Goal: Information Seeking & Learning: Understand process/instructions

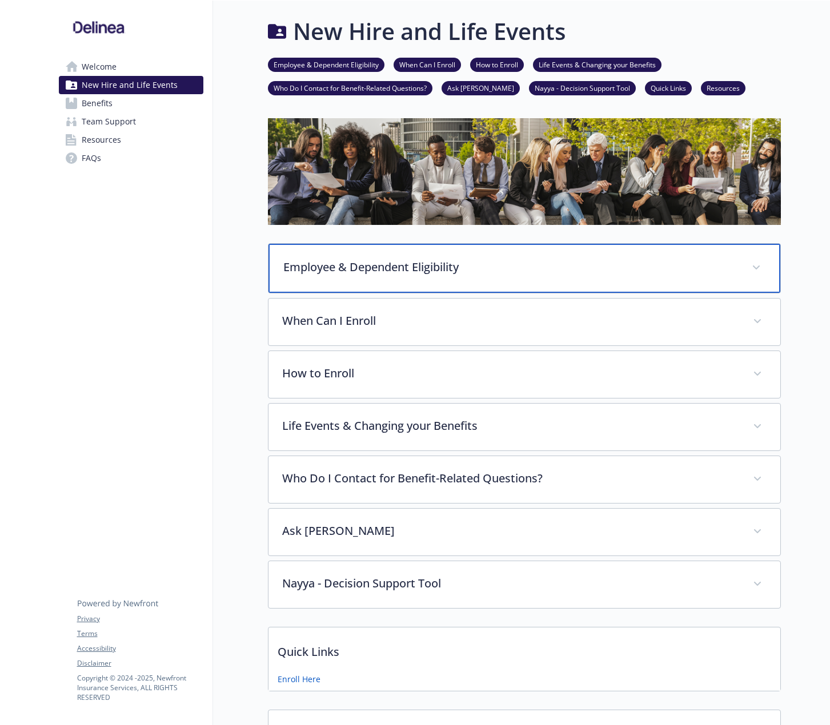
click at [445, 272] on p "Employee & Dependent Eligibility" at bounding box center [510, 267] width 454 height 17
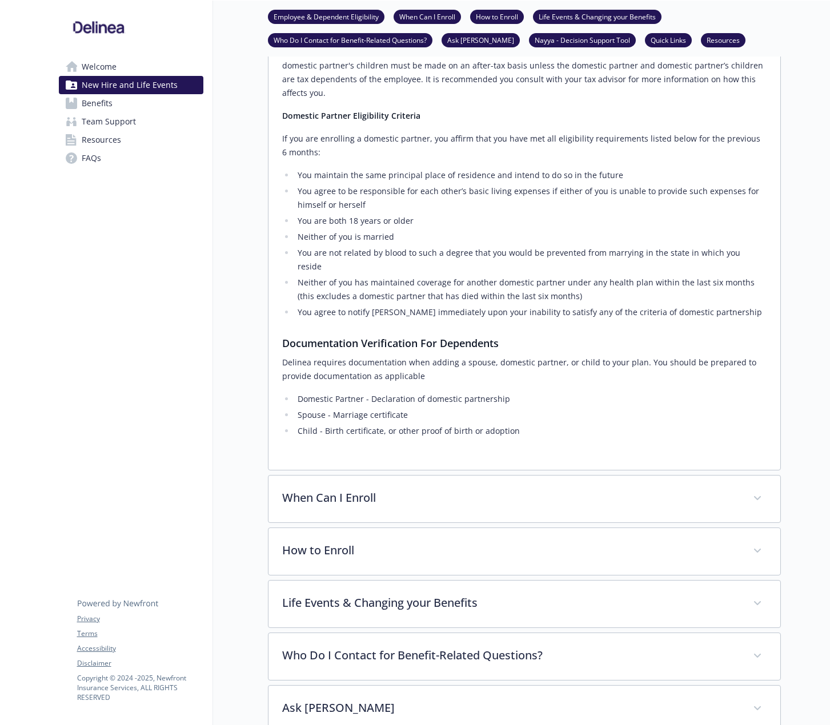
scroll to position [571, 0]
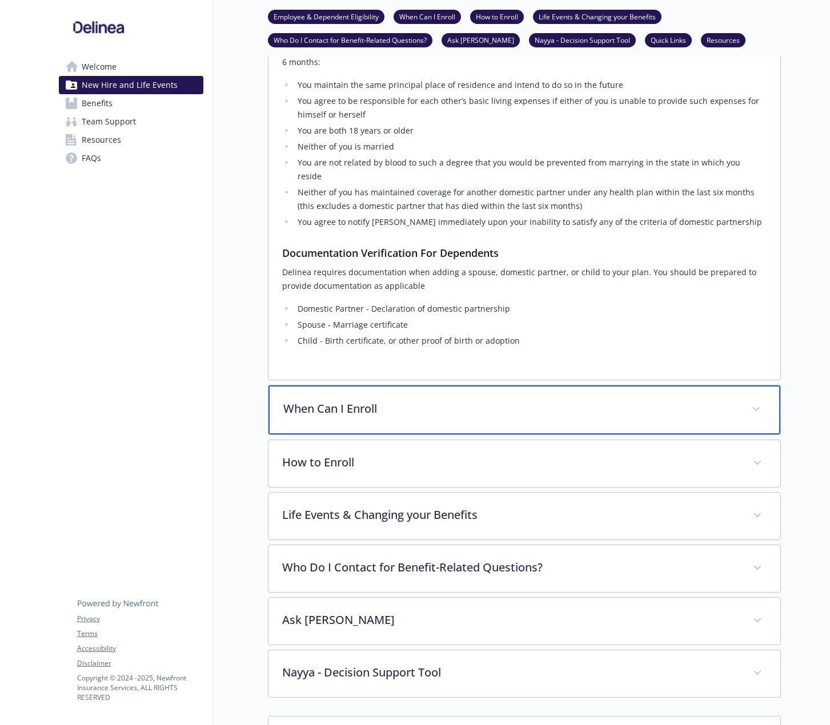
click at [437, 385] on div "When Can I Enroll" at bounding box center [524, 409] width 512 height 49
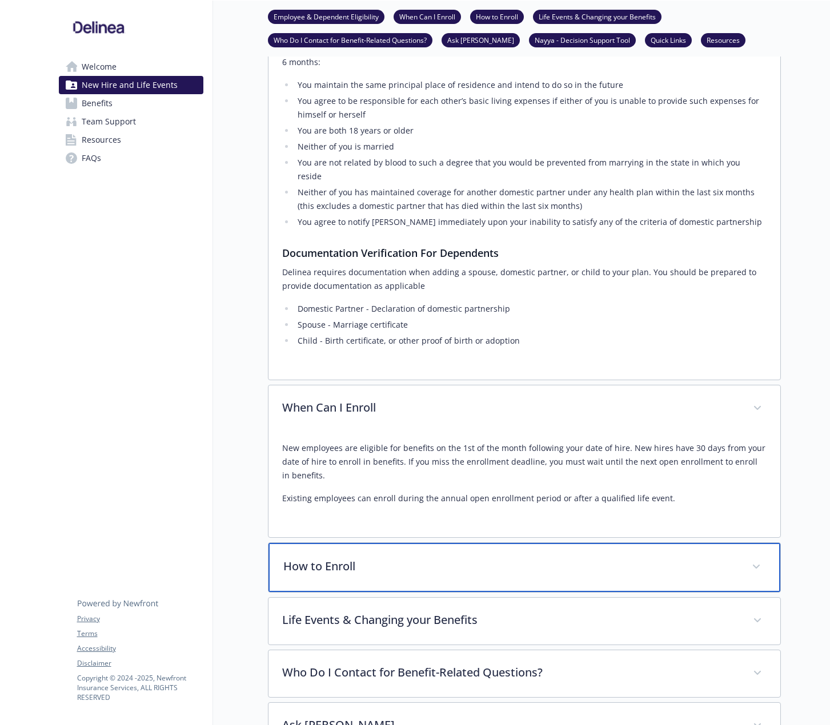
click at [357, 558] on p "How to Enroll" at bounding box center [510, 566] width 454 height 17
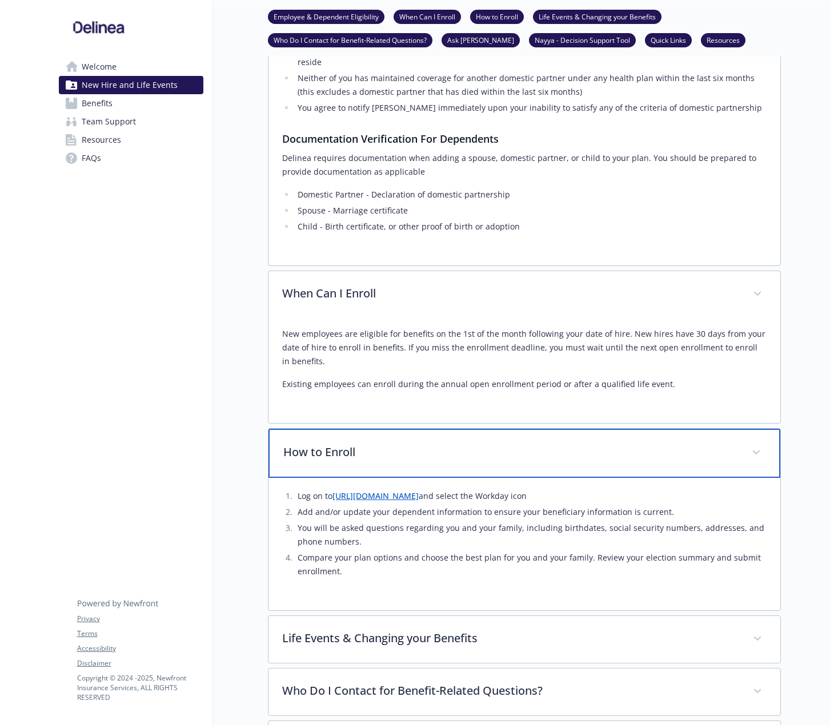
scroll to position [799, 0]
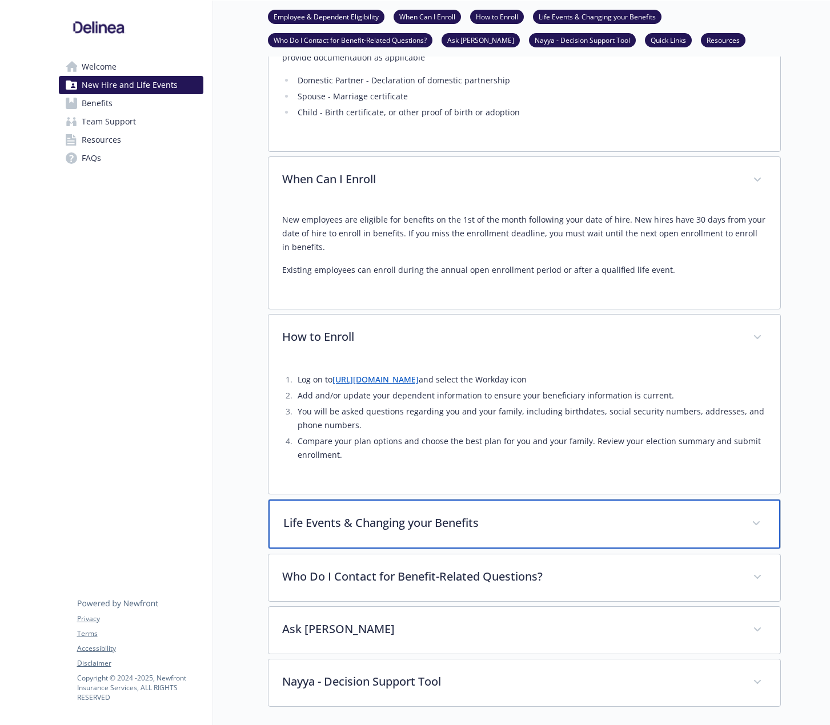
click at [440, 514] on p "Life Events & Changing your Benefits" at bounding box center [510, 522] width 454 height 17
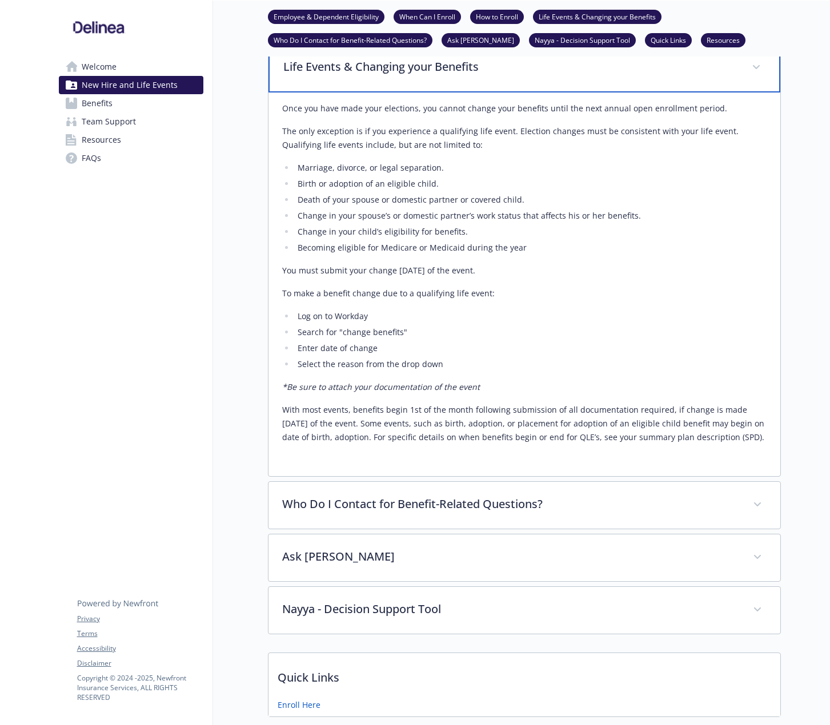
scroll to position [1256, 0]
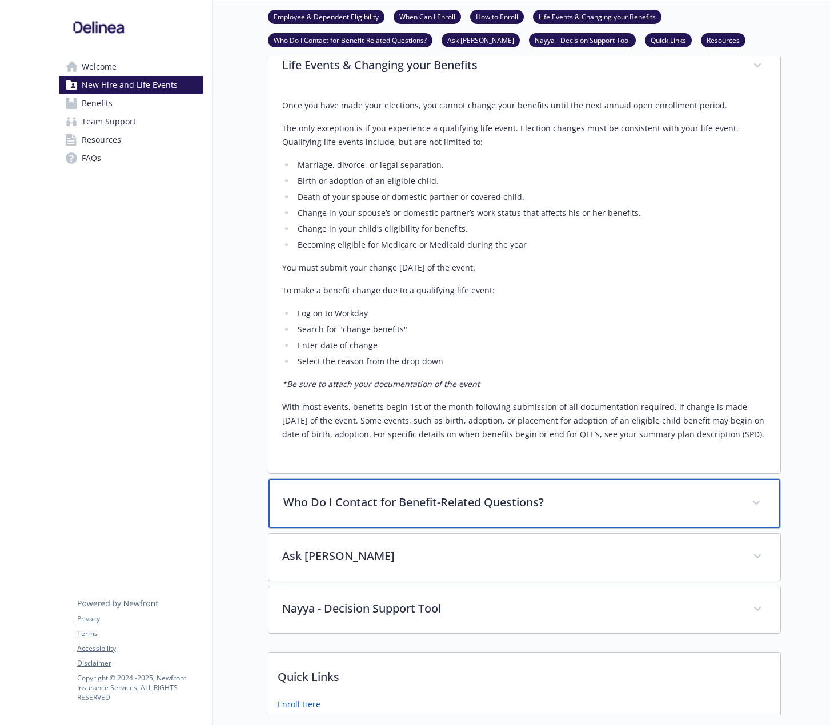
click at [444, 494] on p "Who Do I Contact for Benefit-Related Questions?" at bounding box center [510, 502] width 454 height 17
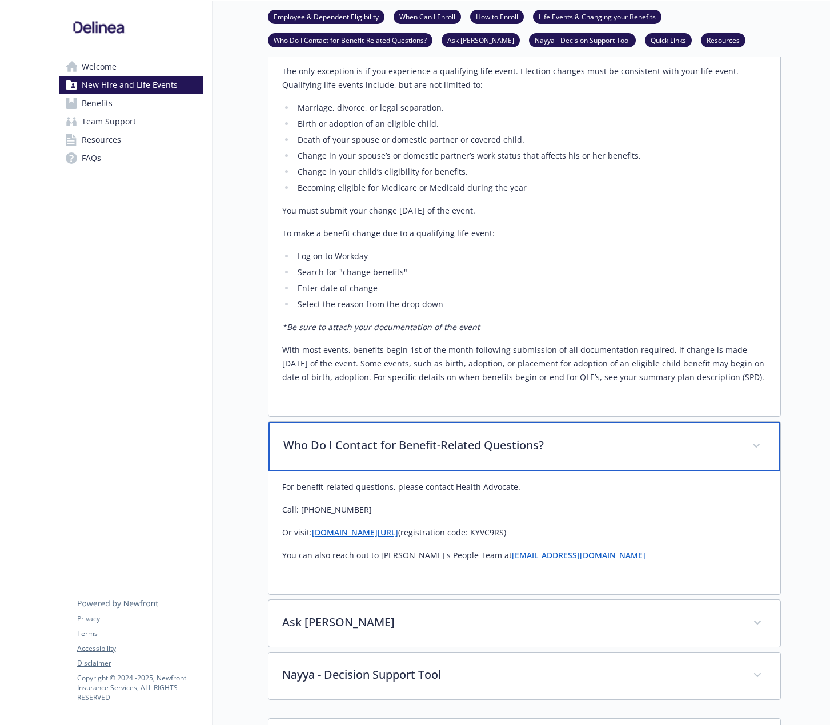
scroll to position [1370, 0]
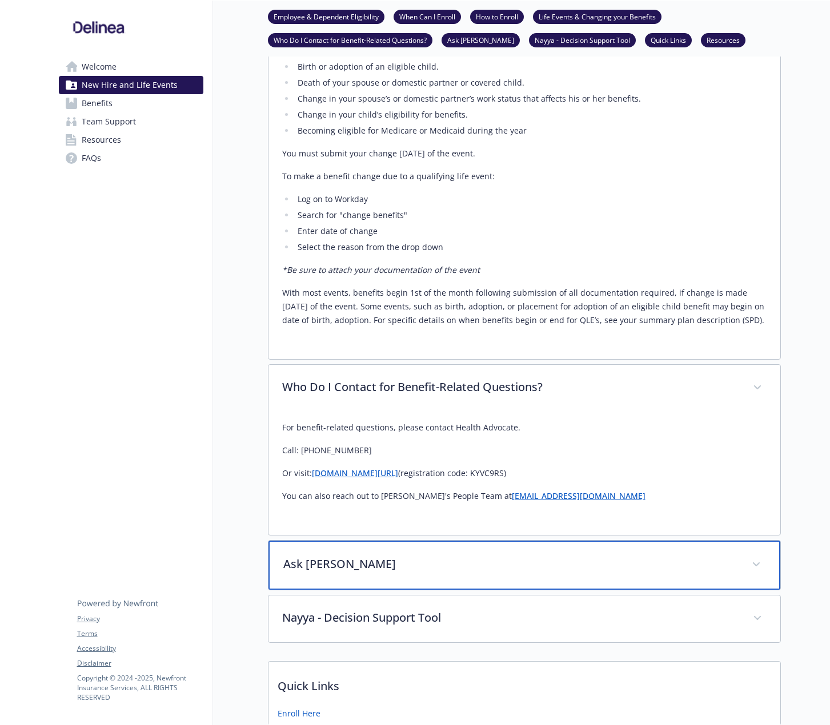
click at [367, 541] on div "Ask [PERSON_NAME]" at bounding box center [524, 565] width 512 height 49
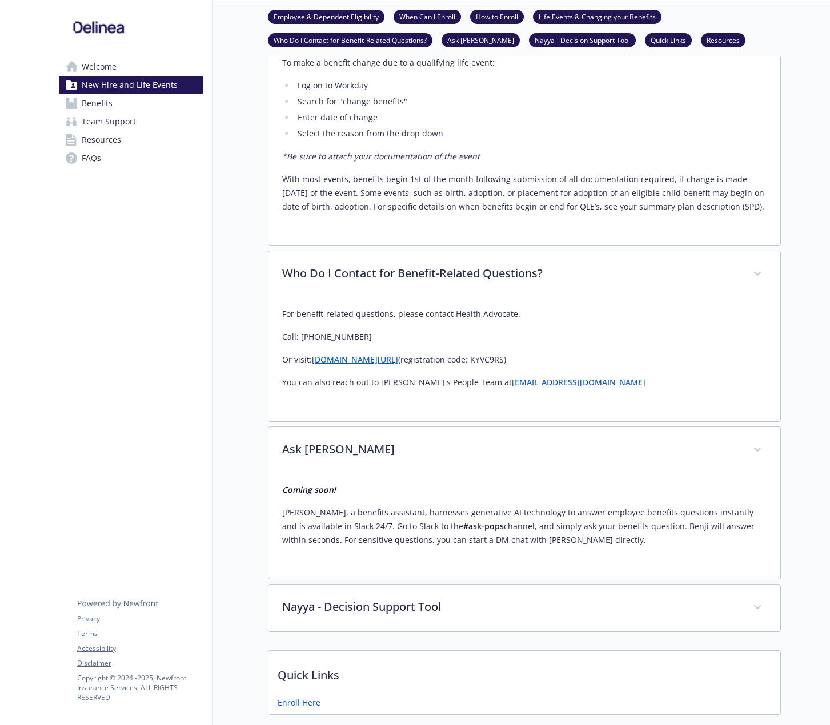
scroll to position [1484, 0]
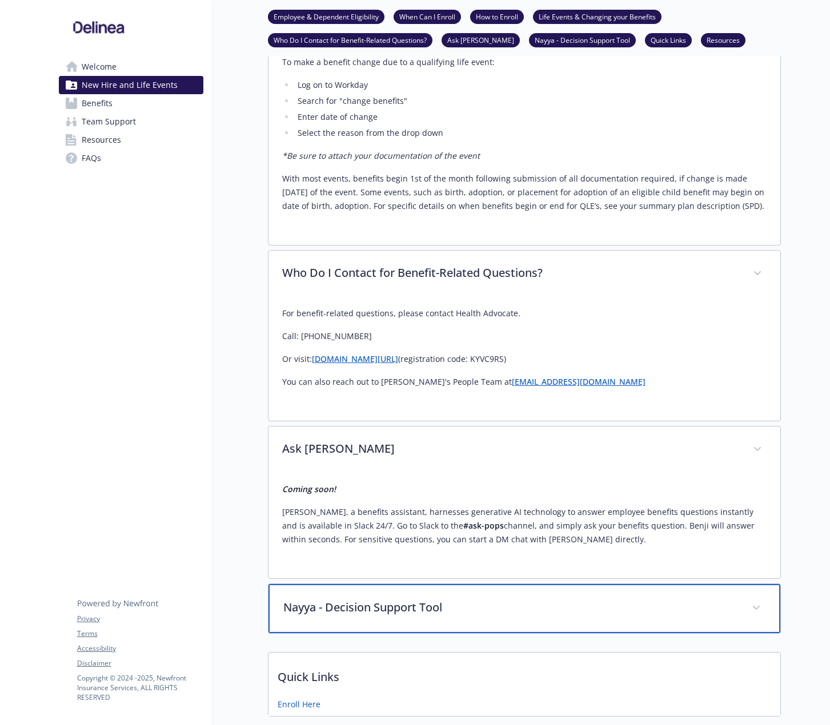
click at [454, 599] on p "Nayya - Decision Support Tool" at bounding box center [510, 607] width 454 height 17
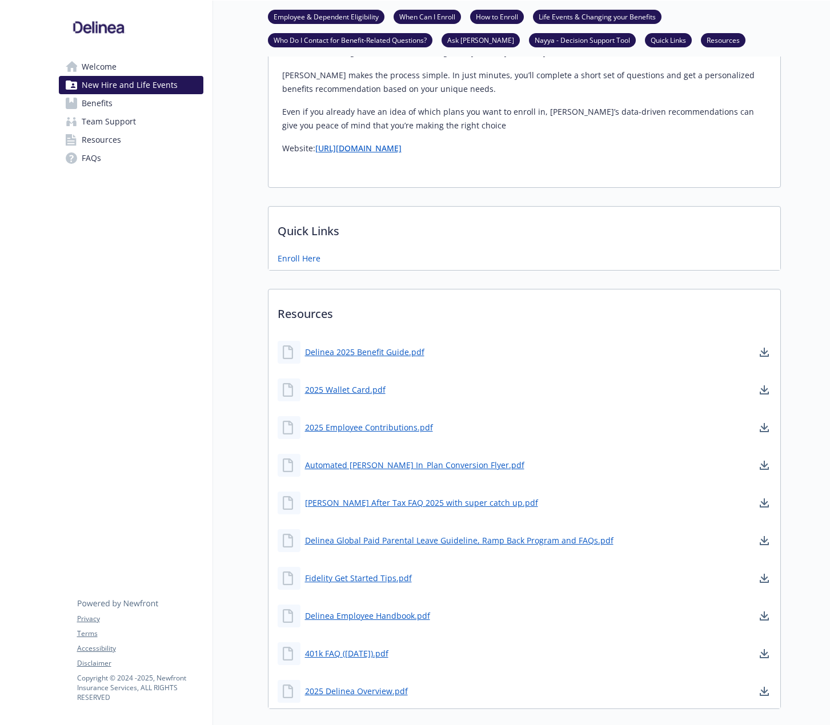
scroll to position [2112, 0]
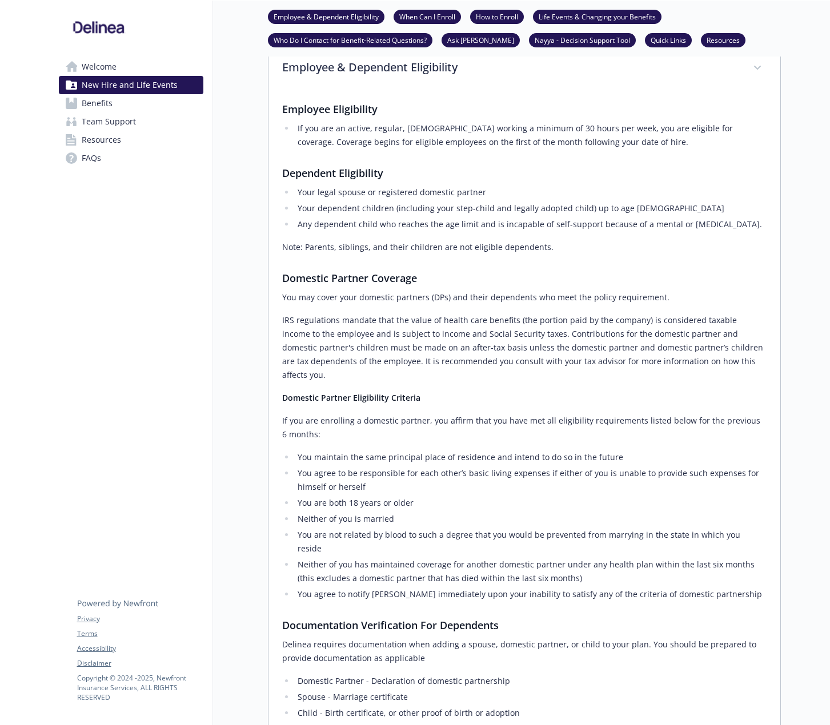
click at [93, 100] on span "Benefits" at bounding box center [97, 103] width 31 height 18
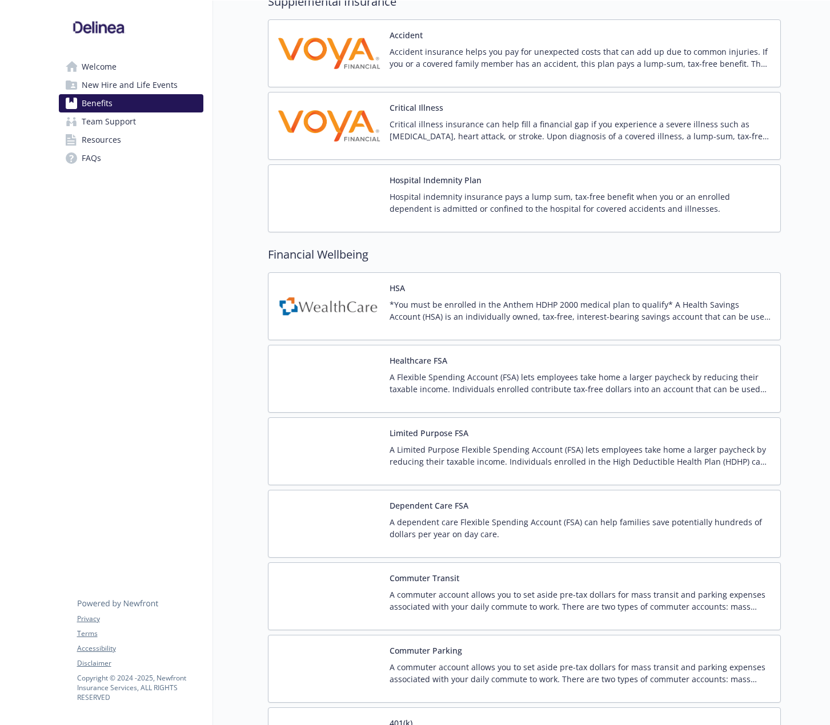
scroll to position [1541, 0]
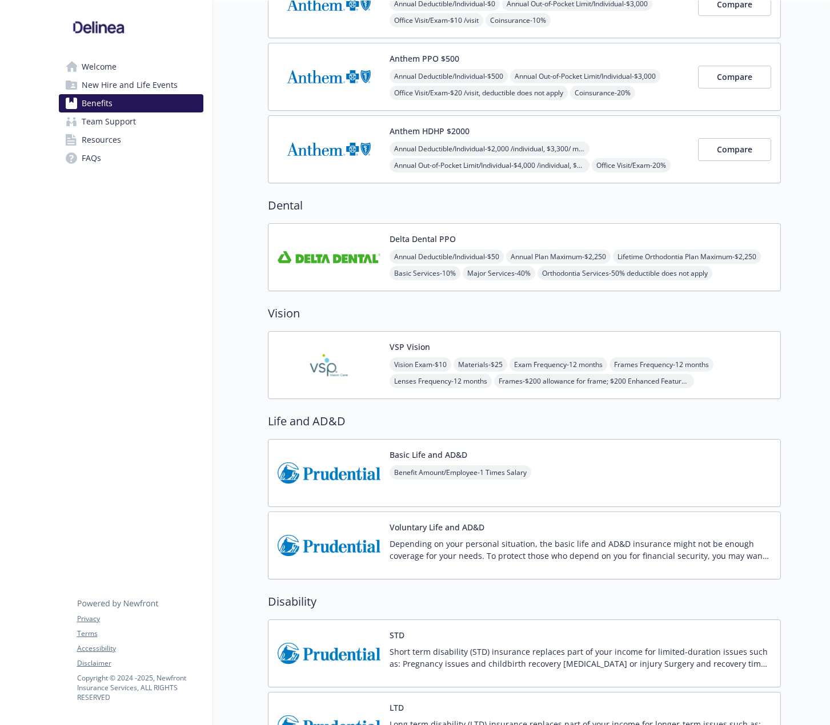
click at [122, 130] on span "Team Support" at bounding box center [109, 121] width 54 height 18
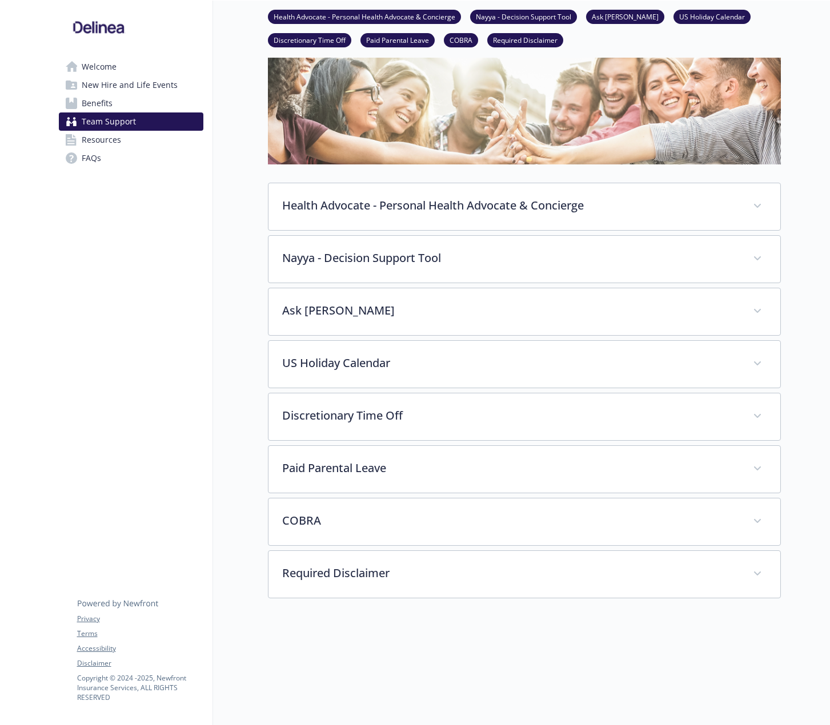
scroll to position [156, 0]
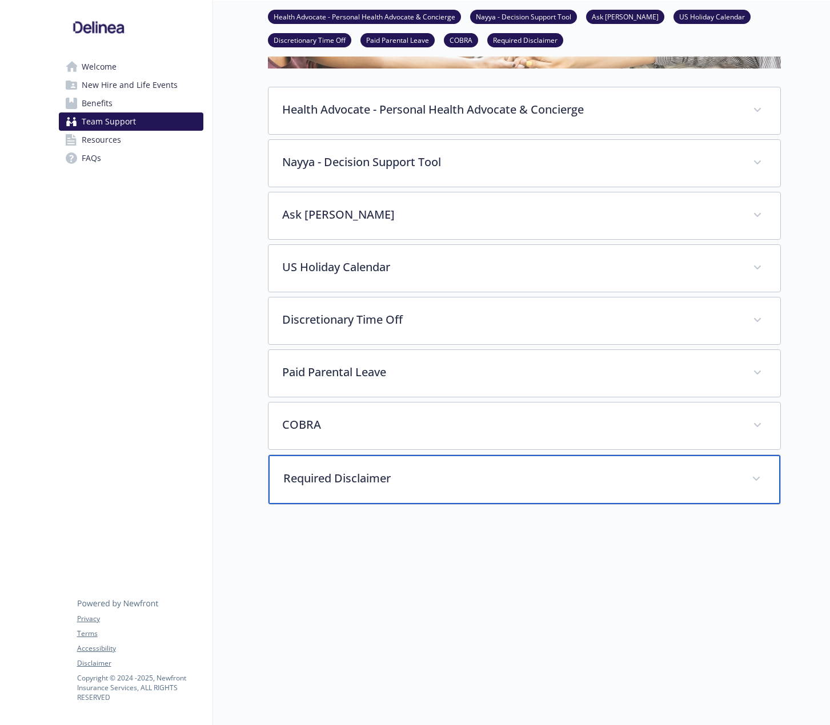
click at [385, 477] on p "Required Disclaimer" at bounding box center [510, 478] width 454 height 17
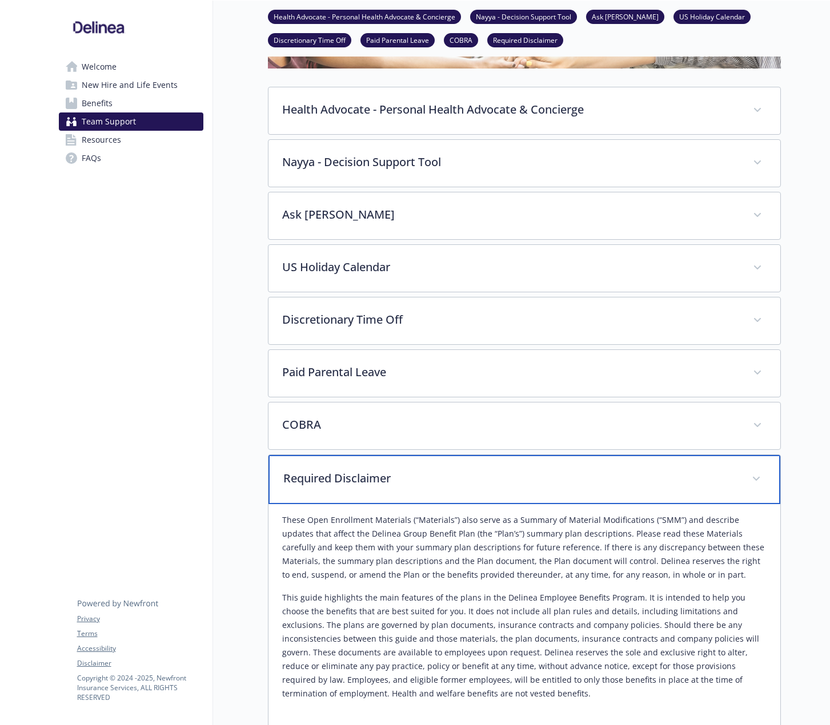
click at [385, 477] on p "Required Disclaimer" at bounding box center [510, 478] width 454 height 17
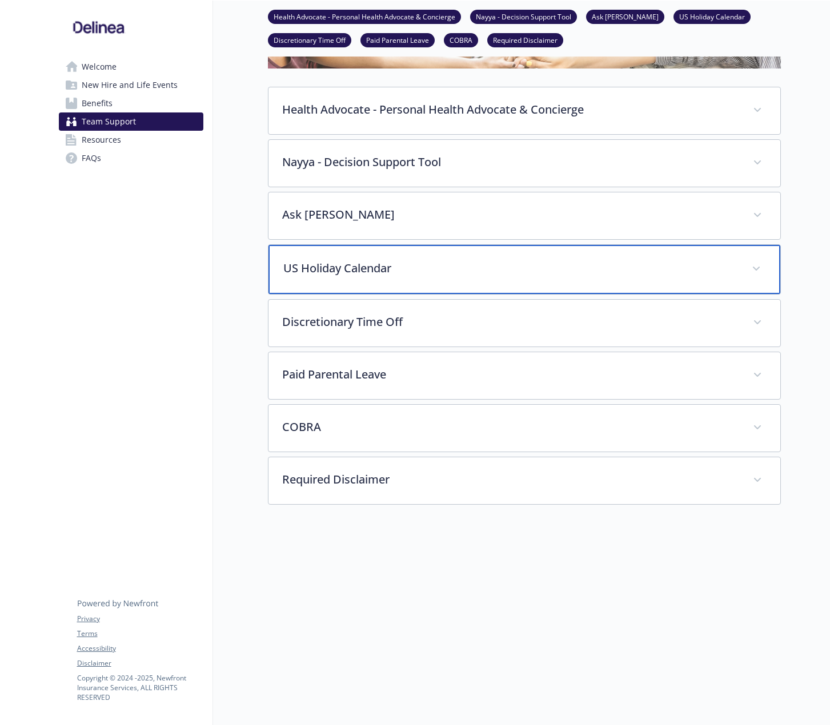
click at [330, 277] on div "US Holiday Calendar" at bounding box center [524, 269] width 512 height 49
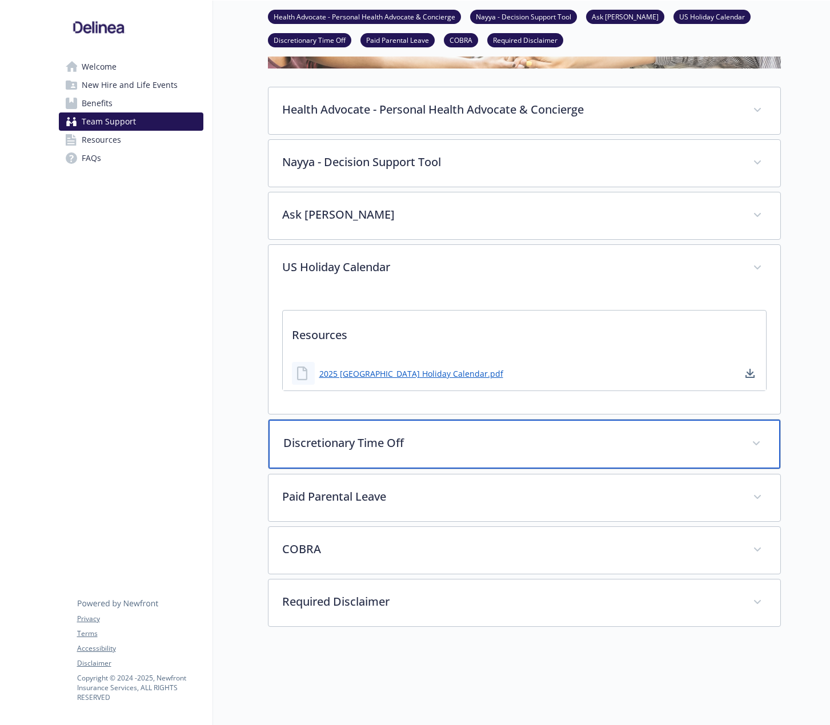
click at [381, 456] on div "Discretionary Time Off" at bounding box center [524, 444] width 512 height 49
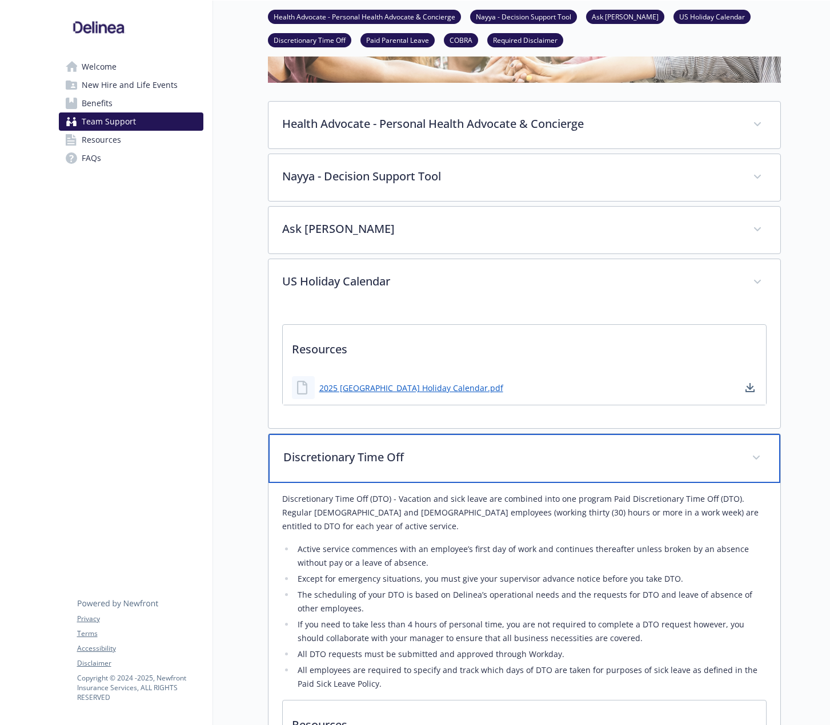
scroll to position [214, 0]
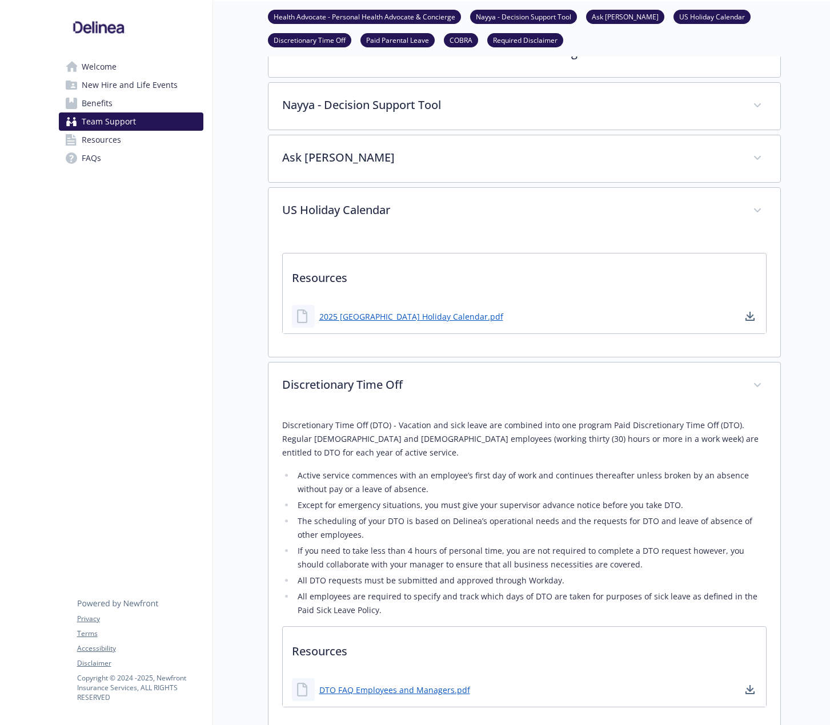
click at [113, 145] on span "Resources" at bounding box center [101, 140] width 39 height 18
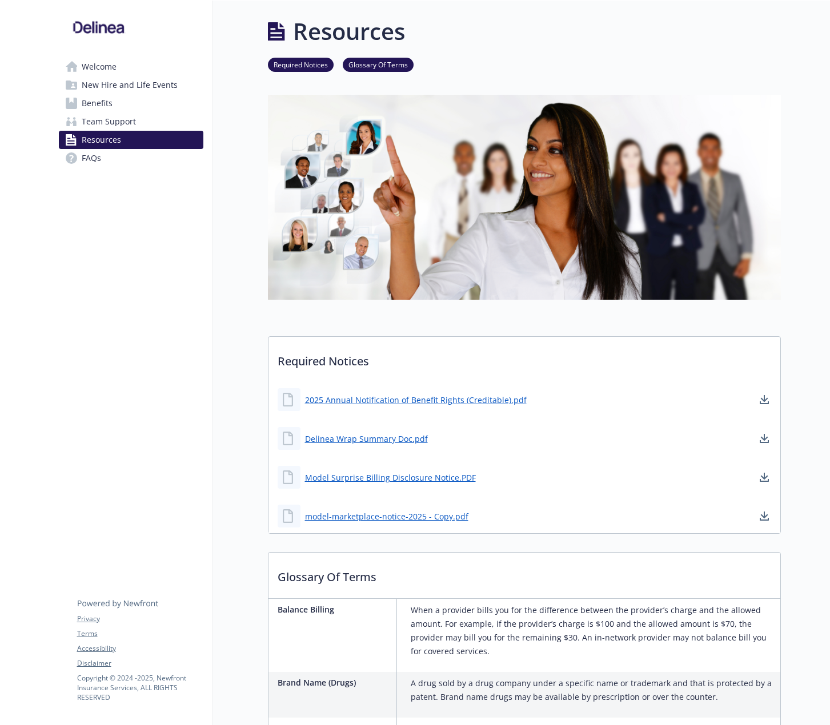
click at [98, 70] on span "Welcome" at bounding box center [99, 67] width 35 height 18
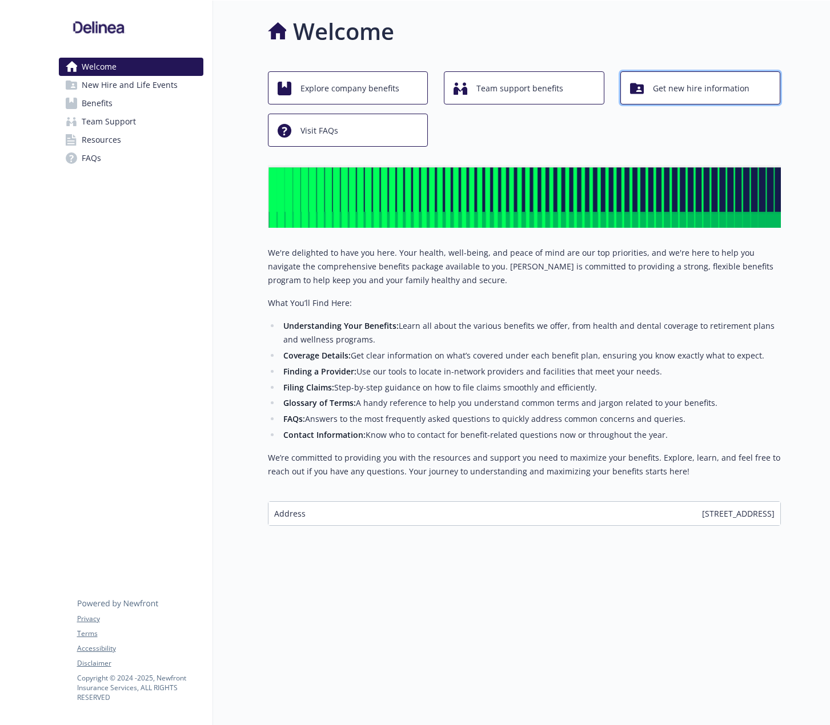
click at [659, 87] on span "Get new hire information" at bounding box center [701, 89] width 96 height 22
